Goal: Task Accomplishment & Management: Manage account settings

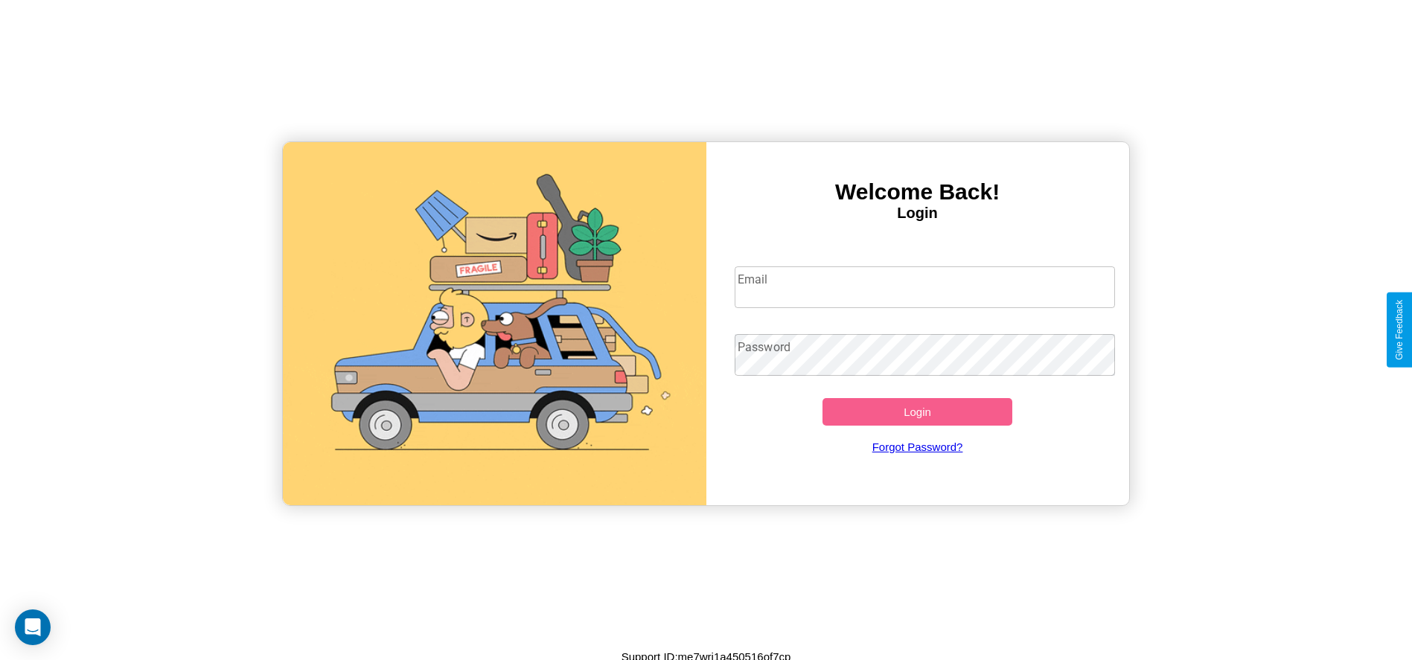
click at [924, 286] on input "Email" at bounding box center [924, 287] width 380 height 42
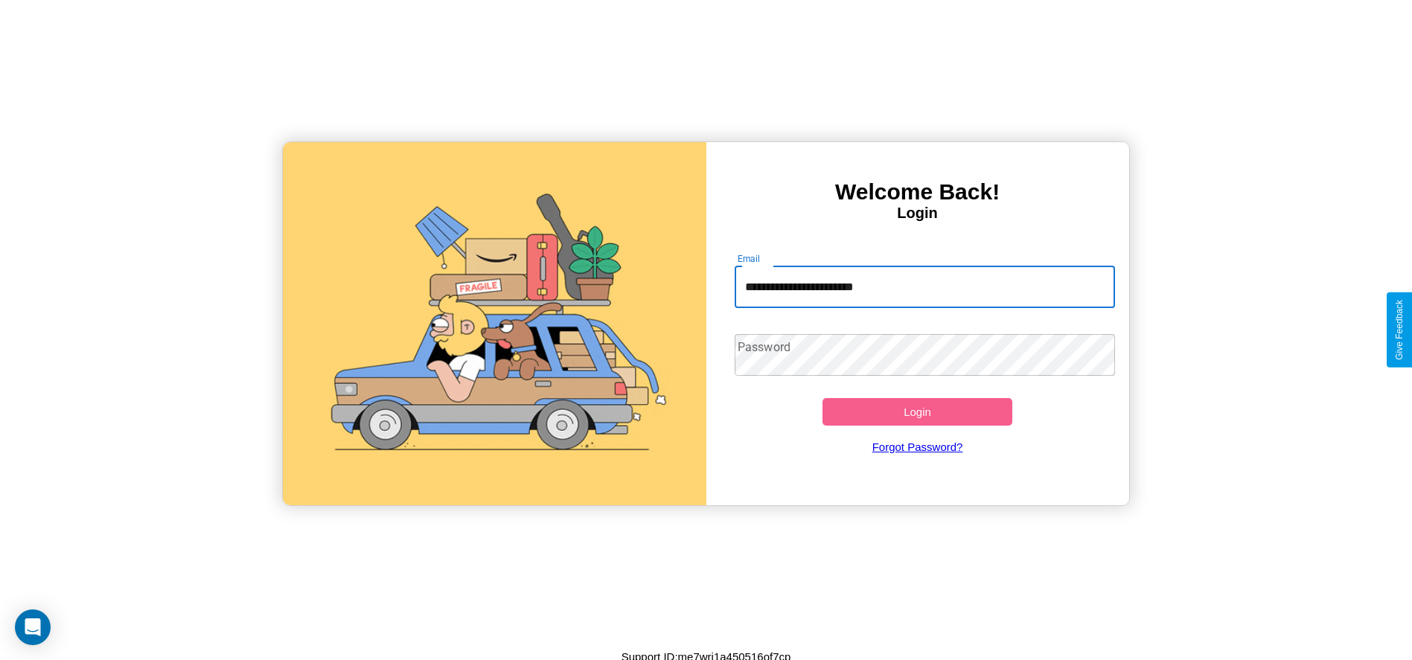
type input "**********"
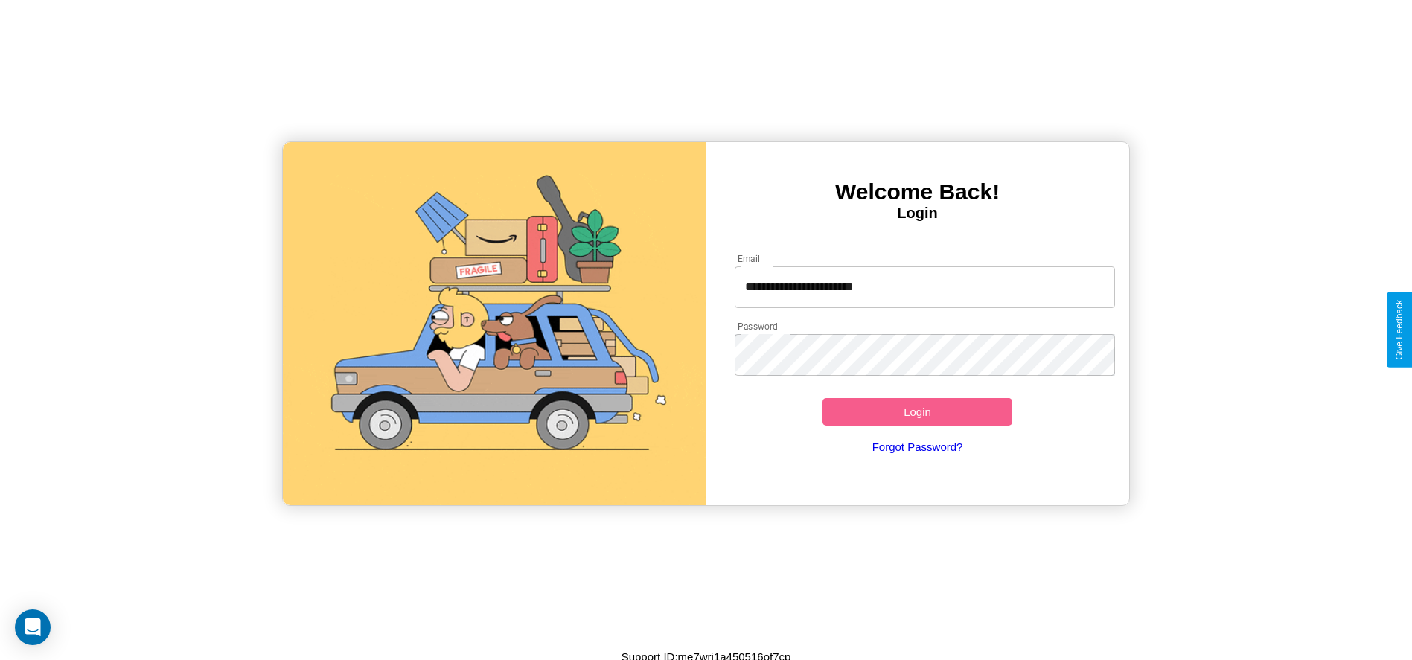
click at [917, 411] on button "Login" at bounding box center [917, 412] width 190 height 28
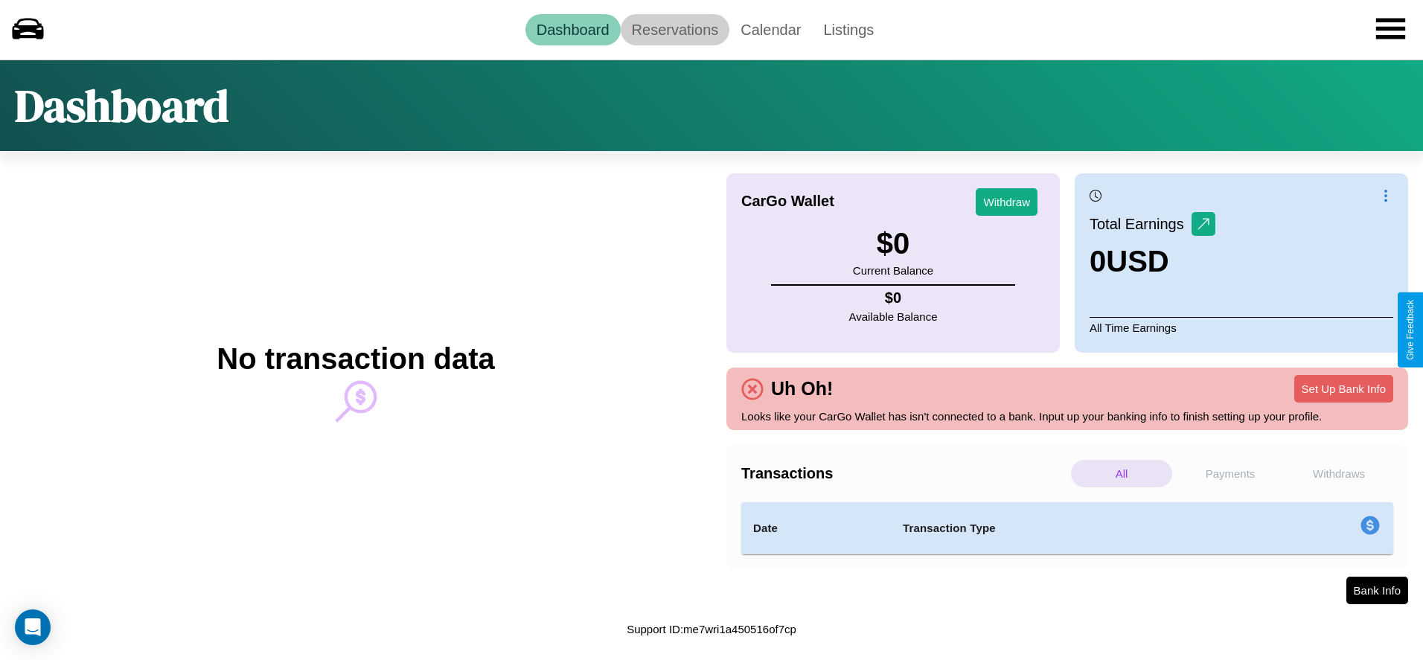
click at [674, 29] on link "Reservations" at bounding box center [675, 29] width 109 height 31
